Goal: Information Seeking & Learning: Learn about a topic

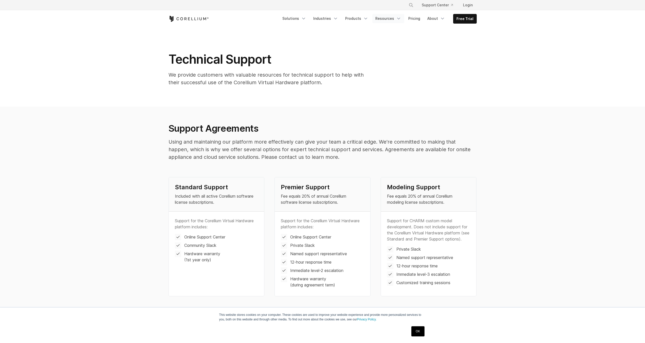
click at [399, 20] on icon "Navigation Menu" at bounding box center [398, 18] width 5 height 5
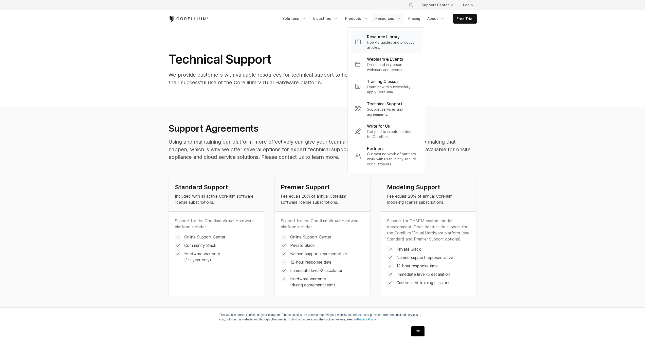
click at [393, 42] on p "How-to guides and product articles." at bounding box center [392, 45] width 51 height 10
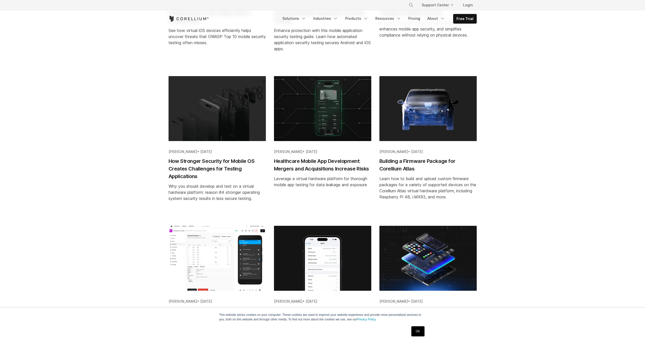
scroll to position [222, 0]
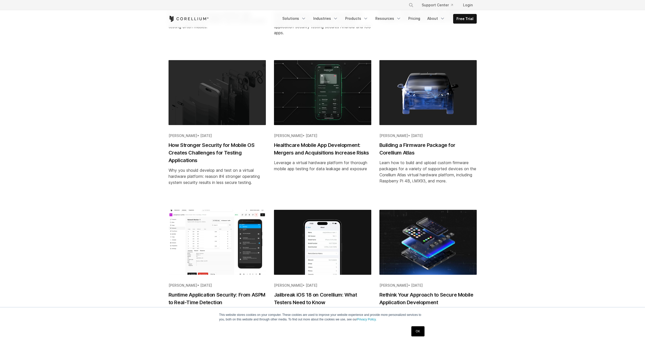
click at [422, 146] on h2 "Building a Firmware Package for Corellium Atlas" at bounding box center [427, 148] width 97 height 15
